Goal: Check status

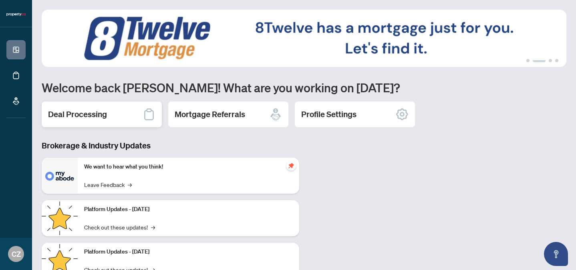
click at [72, 112] on h2 "Deal Processing" at bounding box center [77, 114] width 59 height 11
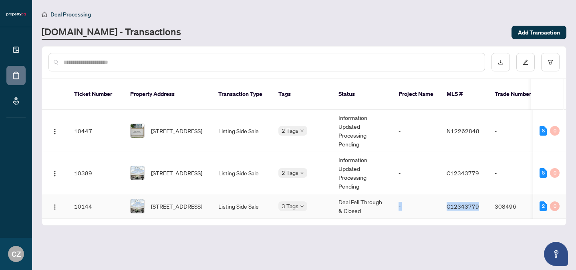
drag, startPoint x: 344, startPoint y: 208, endPoint x: 480, endPoint y: 198, distance: 135.8
click at [480, 198] on tr "10144 [STREET_ADDRESS] Listing Side Sale 3 Tags Deal Fell Through & Closed - C1…" at bounding box center [432, 206] width 780 height 24
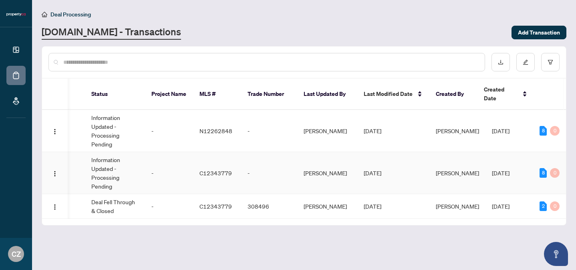
scroll to position [0, 248]
